Goal: Navigation & Orientation: Find specific page/section

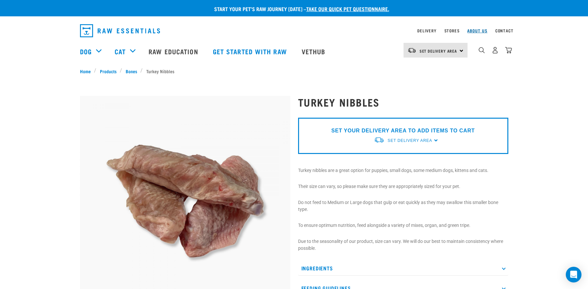
click at [474, 30] on link "About Us" at bounding box center [478, 30] width 20 height 2
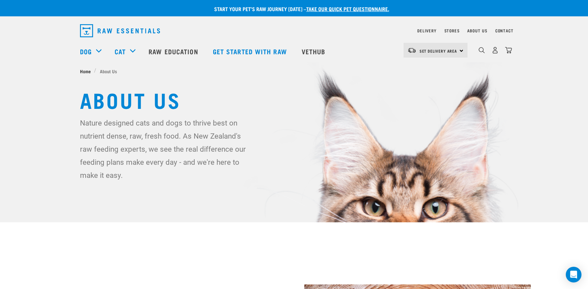
click at [85, 71] on span "Home" at bounding box center [85, 71] width 11 height 7
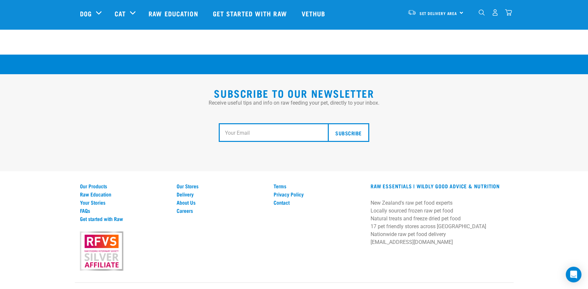
scroll to position [1212, 0]
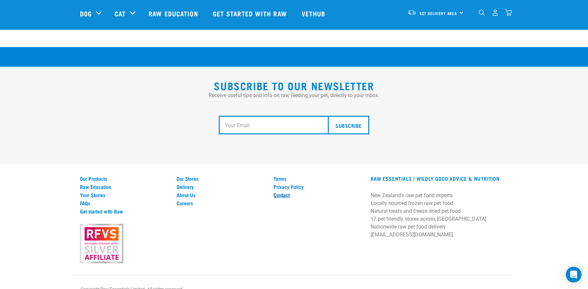
click at [282, 192] on link "Contact" at bounding box center [318, 195] width 89 height 6
